Goal: Transaction & Acquisition: Purchase product/service

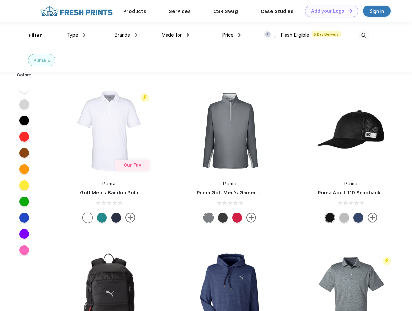
scroll to position [0, 0]
click at [329, 11] on link "Add your Logo Design Tool" at bounding box center [331, 11] width 53 height 11
click at [0, 0] on div "Design Tool" at bounding box center [0, 0] width 0 height 0
click at [347, 11] on link "Add your Logo Design Tool" at bounding box center [331, 11] width 53 height 11
click at [31, 35] on div "Filter" at bounding box center [35, 35] width 13 height 7
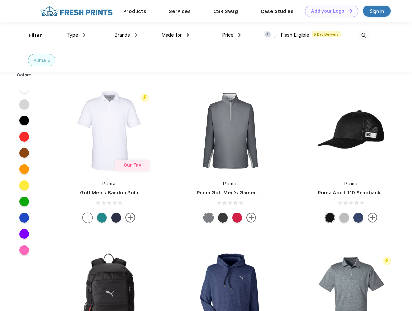
click at [76, 35] on span "Type" at bounding box center [72, 35] width 11 height 6
click at [126, 35] on span "Brands" at bounding box center [123, 35] width 16 height 6
click at [175, 35] on span "Made for" at bounding box center [171, 35] width 20 height 6
click at [232, 35] on span "Price" at bounding box center [227, 35] width 11 height 6
click at [271, 35] on div at bounding box center [270, 34] width 13 height 7
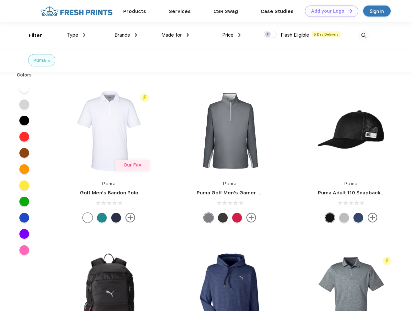
click at [268, 35] on input "checkbox" at bounding box center [266, 32] width 4 height 4
click at [364, 35] on img at bounding box center [364, 35] width 11 height 11
